Goal: Information Seeking & Learning: Learn about a topic

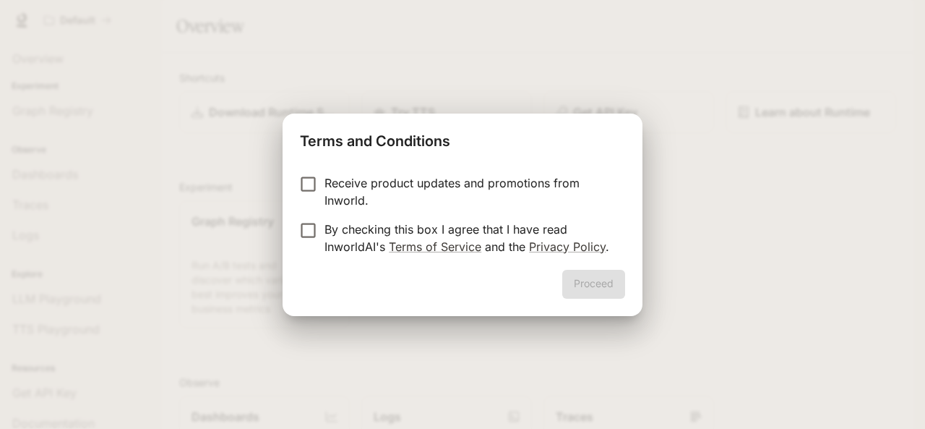
click at [325, 184] on label "Receive product updates and promotions from Inworld." at bounding box center [453, 191] width 322 height 35
click at [581, 277] on button "Proceed" at bounding box center [593, 284] width 63 height 29
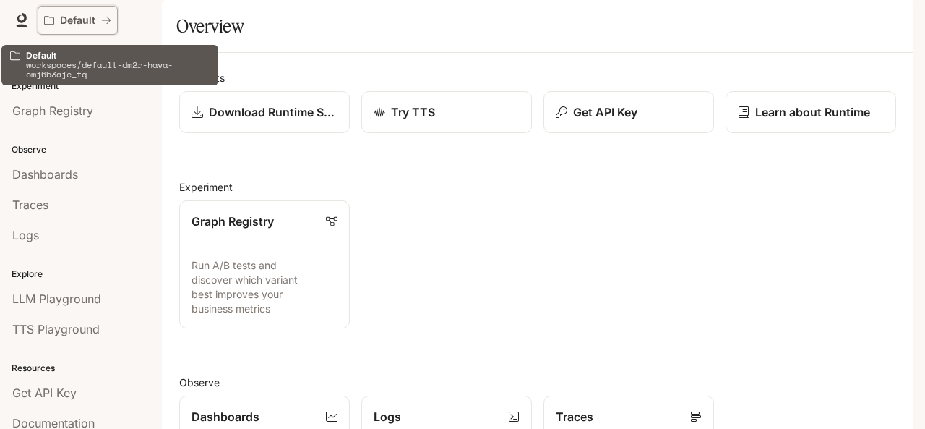
click at [78, 20] on p "Default" at bounding box center [77, 20] width 35 height 12
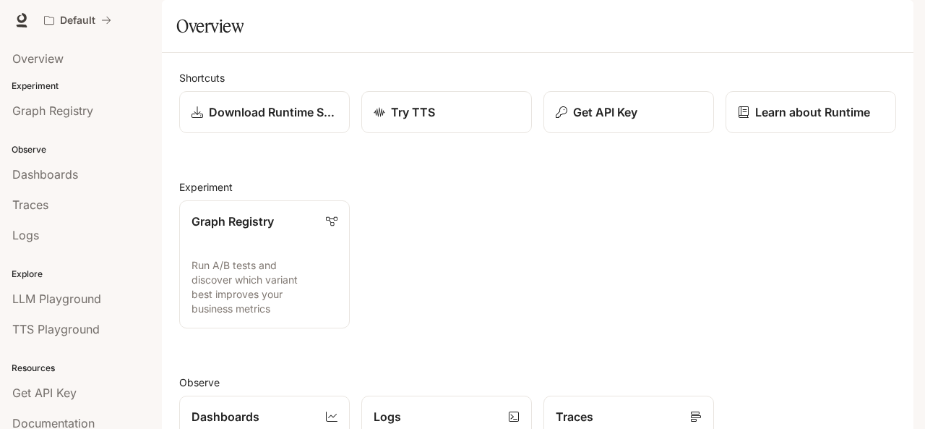
click at [831, 22] on span "Documentation" at bounding box center [827, 21] width 72 height 18
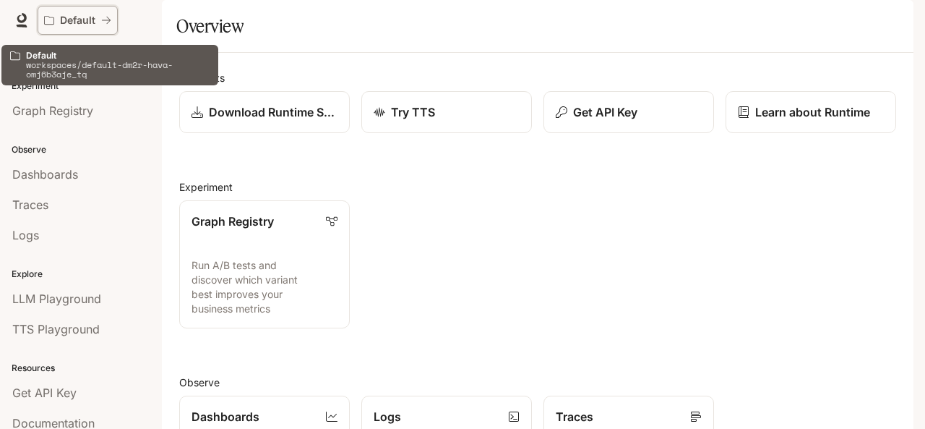
click at [47, 17] on icon "All workspaces" at bounding box center [49, 20] width 10 height 10
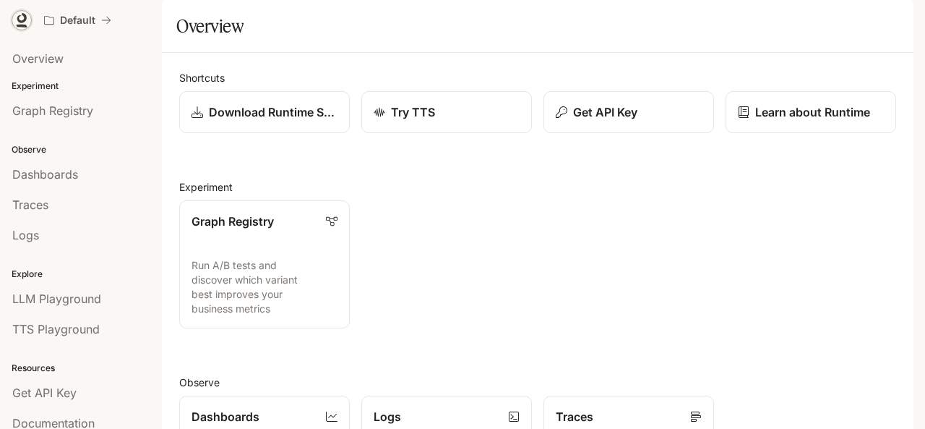
click at [21, 17] on icon at bounding box center [21, 20] width 14 height 14
